Goal: Find specific page/section: Find specific page/section

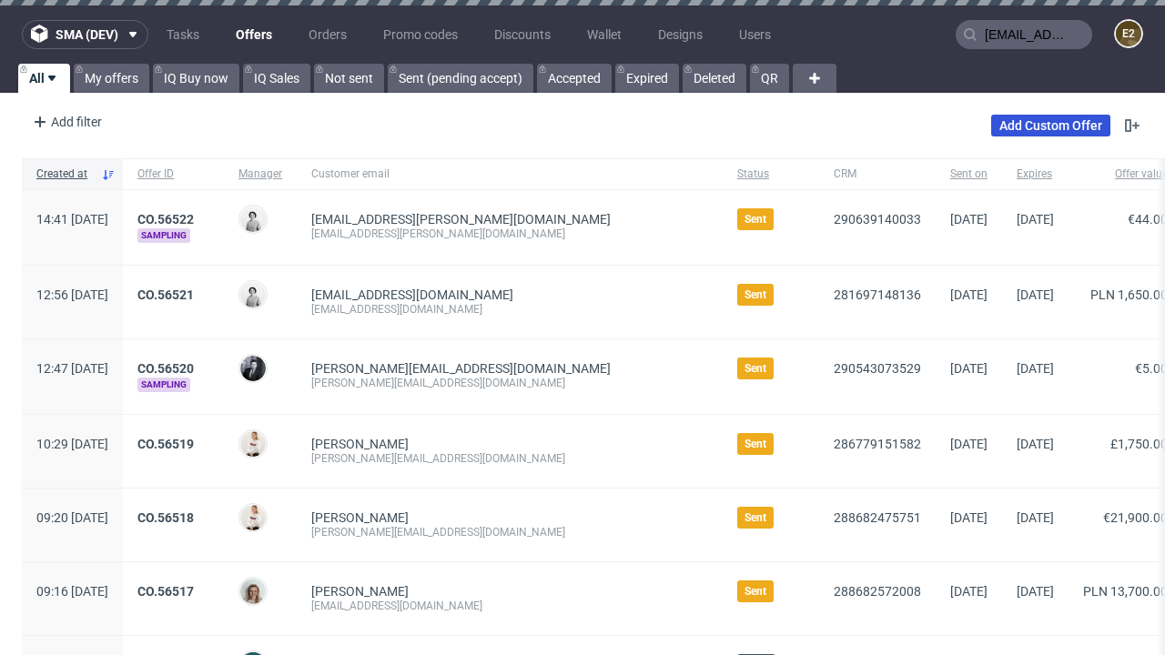
type input "[EMAIL_ADDRESS][PERSON_NAME][DOMAIN_NAME]"
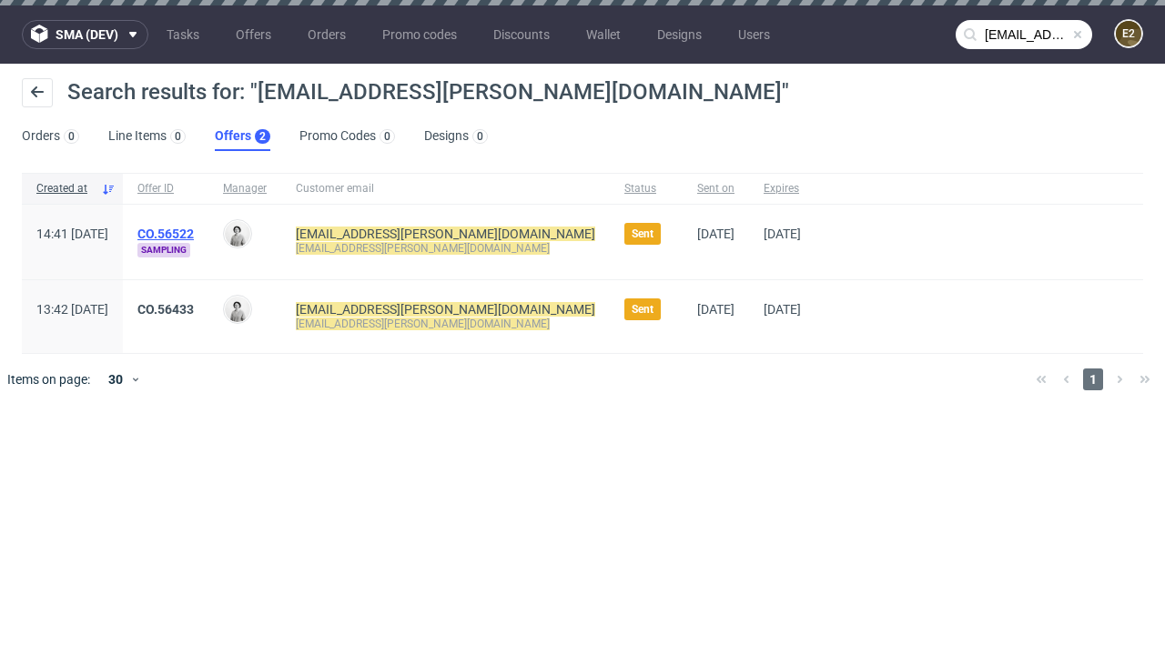
click at [242, 136] on link "Offers 2" at bounding box center [242, 136] width 55 height 29
click at [194, 234] on link "CO.56522" at bounding box center [165, 234] width 56 height 15
